Goal: Task Accomplishment & Management: Complete application form

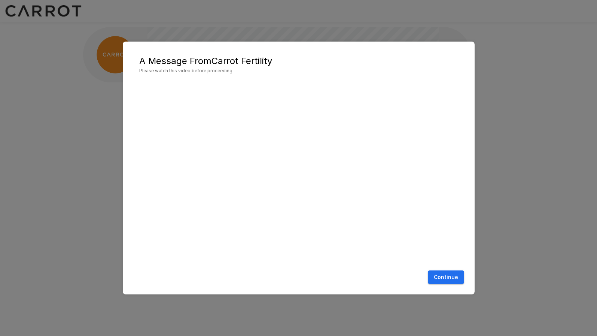
click at [441, 278] on button "Continue" at bounding box center [446, 277] width 36 height 14
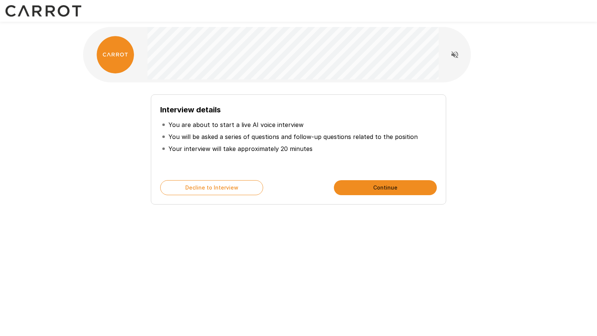
click at [376, 191] on button "Continue" at bounding box center [385, 187] width 103 height 15
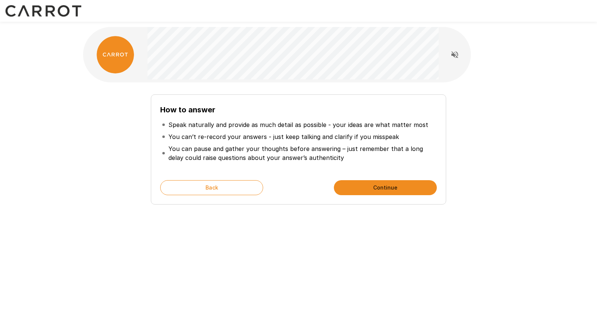
click at [376, 184] on button "Continue" at bounding box center [385, 187] width 103 height 15
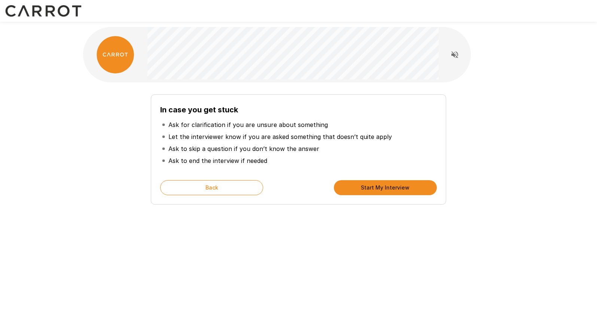
click at [389, 186] on button "Start My Interview" at bounding box center [385, 187] width 103 height 15
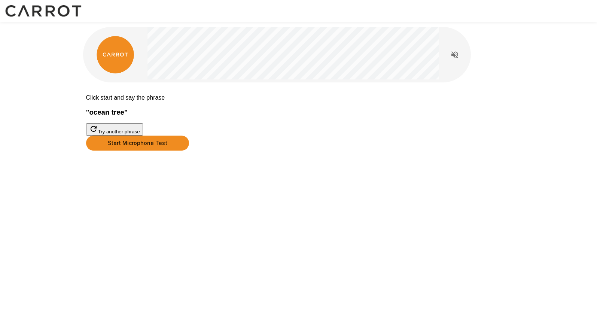
click at [189, 150] on button "Start Microphone Test" at bounding box center [137, 142] width 103 height 15
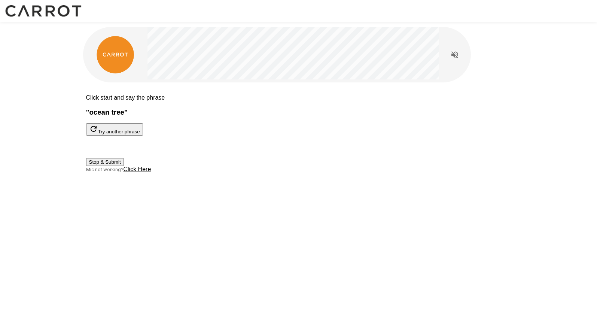
click at [124, 166] on button "Stop & Submit" at bounding box center [105, 162] width 38 height 8
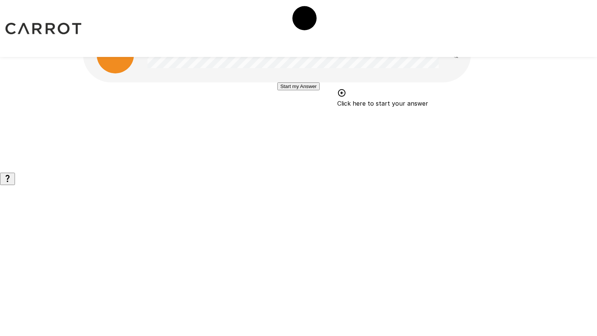
click at [306, 90] on button "Start my Answer" at bounding box center [298, 86] width 42 height 8
click at [317, 113] on button "Stop & Submit" at bounding box center [298, 109] width 38 height 8
click at [319, 90] on button "Start my Answer" at bounding box center [298, 86] width 42 height 8
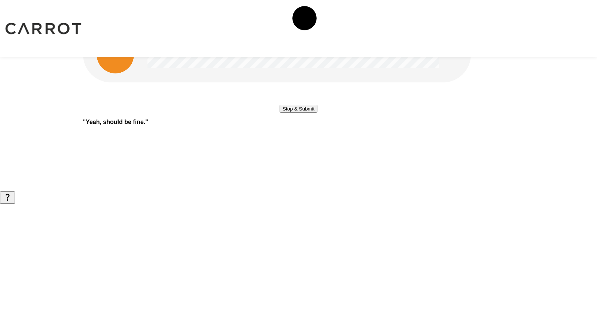
click at [317, 113] on button "Stop & Submit" at bounding box center [298, 109] width 38 height 8
click at [319, 90] on button "Start my Answer" at bounding box center [298, 86] width 42 height 8
click at [303, 113] on button "Stop & Submit" at bounding box center [298, 109] width 38 height 8
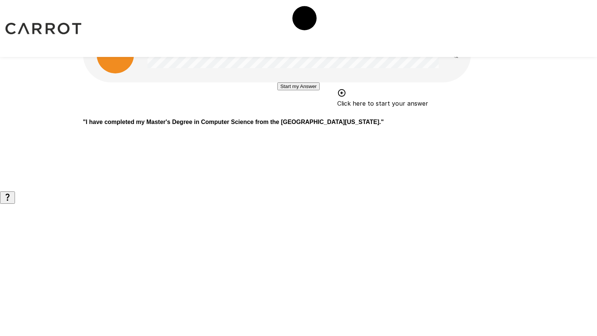
click at [306, 90] on button "Start my Answer" at bounding box center [298, 86] width 42 height 8
click at [317, 113] on button "Stop & Submit" at bounding box center [298, 109] width 38 height 8
click at [319, 90] on button "Start my Answer" at bounding box center [298, 86] width 42 height 8
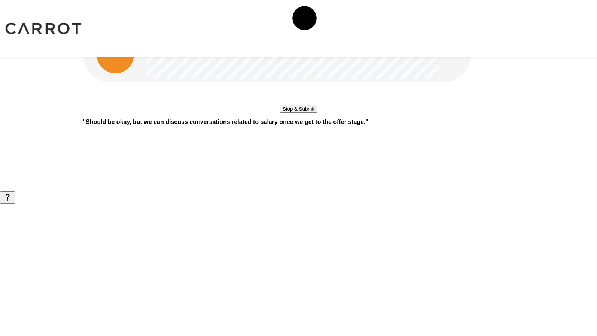
click at [313, 113] on button "Stop & Submit" at bounding box center [298, 109] width 38 height 8
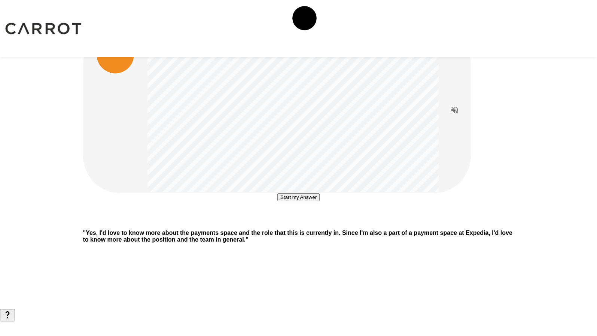
click at [304, 201] on button "Start my Answer" at bounding box center [298, 197] width 42 height 8
click at [317, 223] on button "Stop & Submit" at bounding box center [298, 219] width 38 height 8
